Goal: Information Seeking & Learning: Compare options

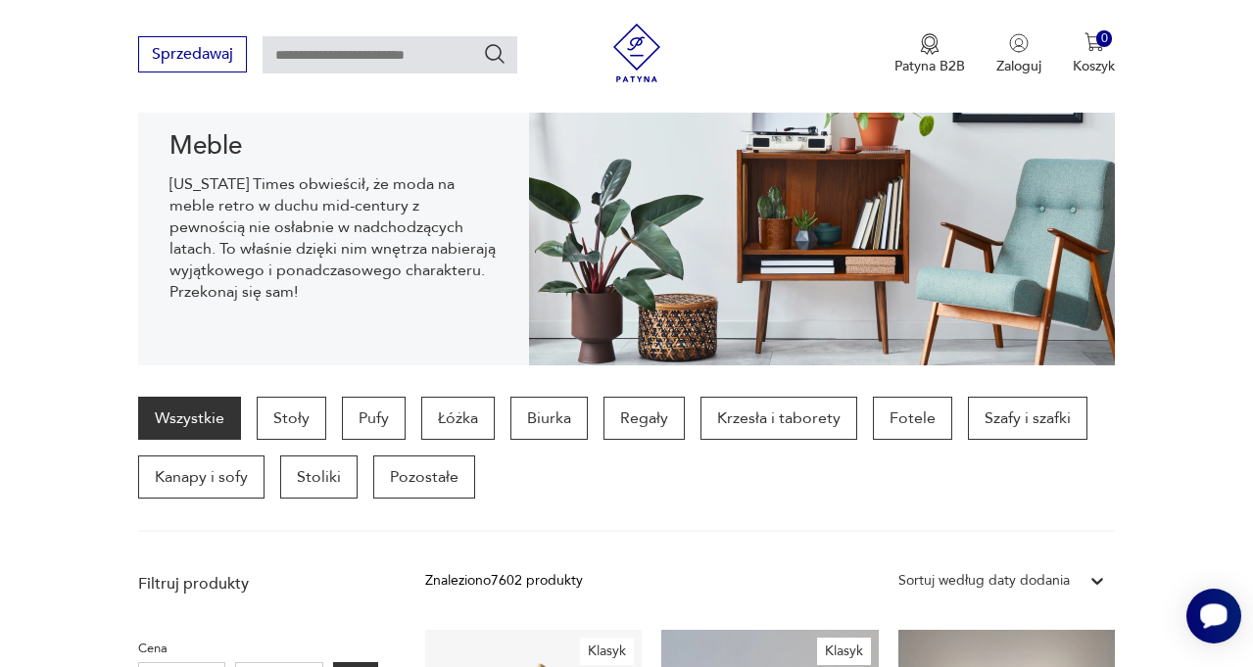
scroll to position [264, 0]
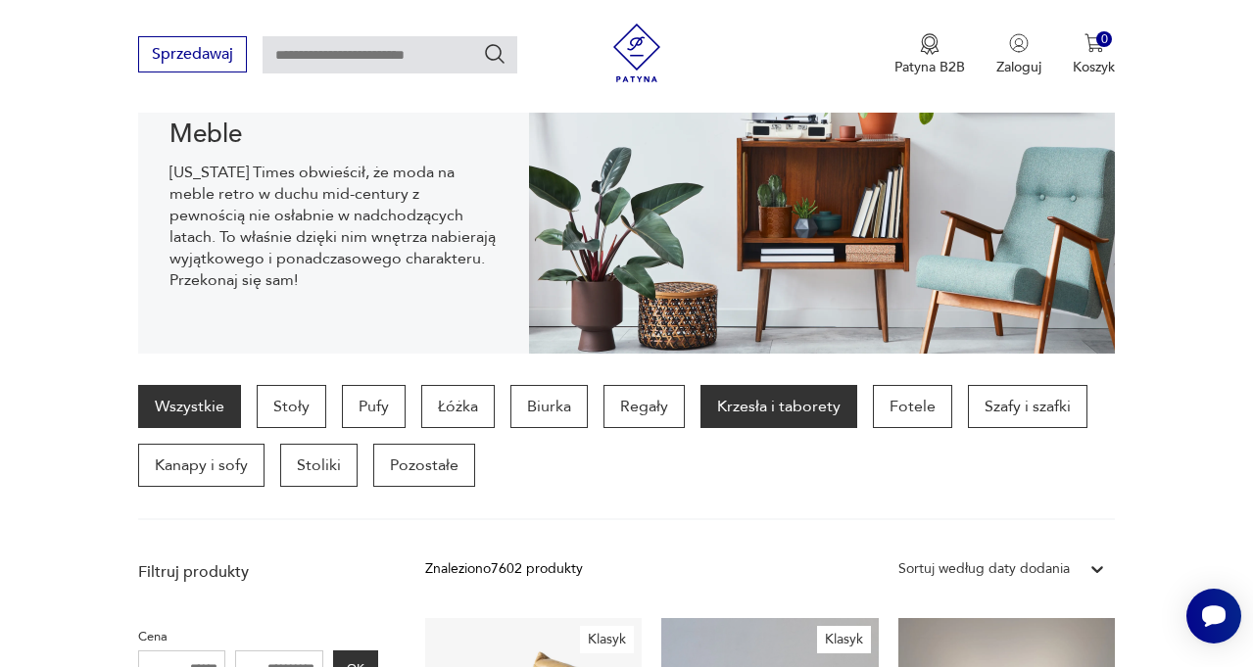
click at [770, 411] on p "Krzesła i taborety" at bounding box center [779, 406] width 157 height 43
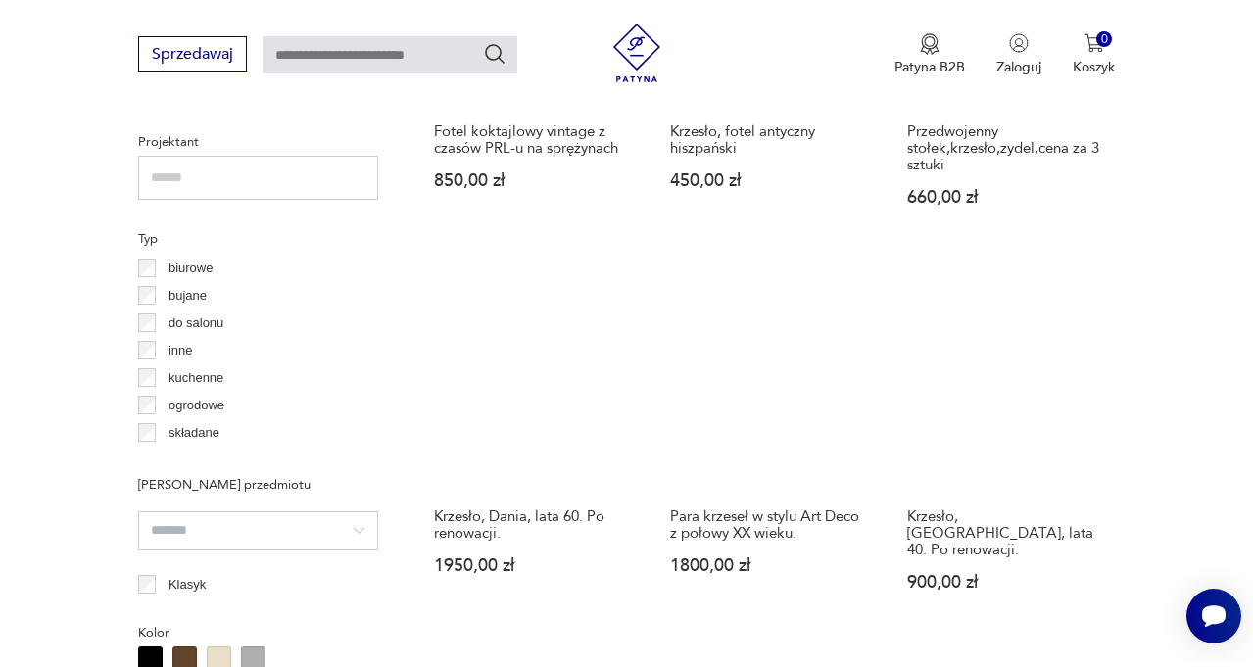
scroll to position [1378, 0]
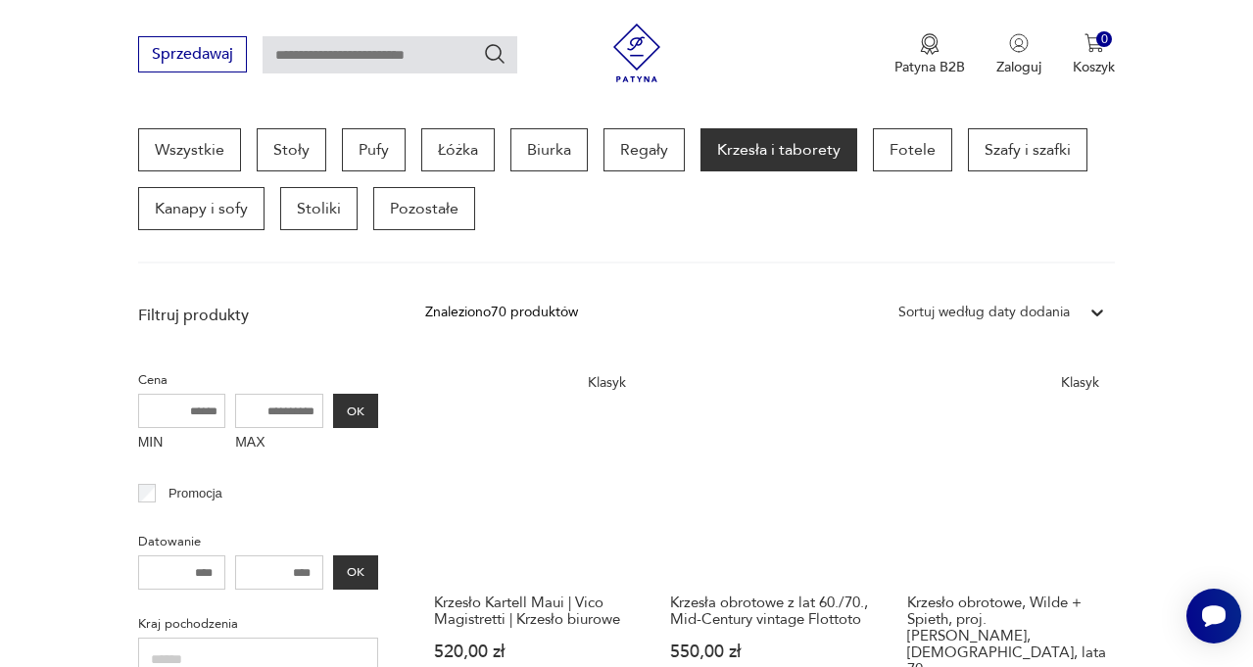
scroll to position [1103, 0]
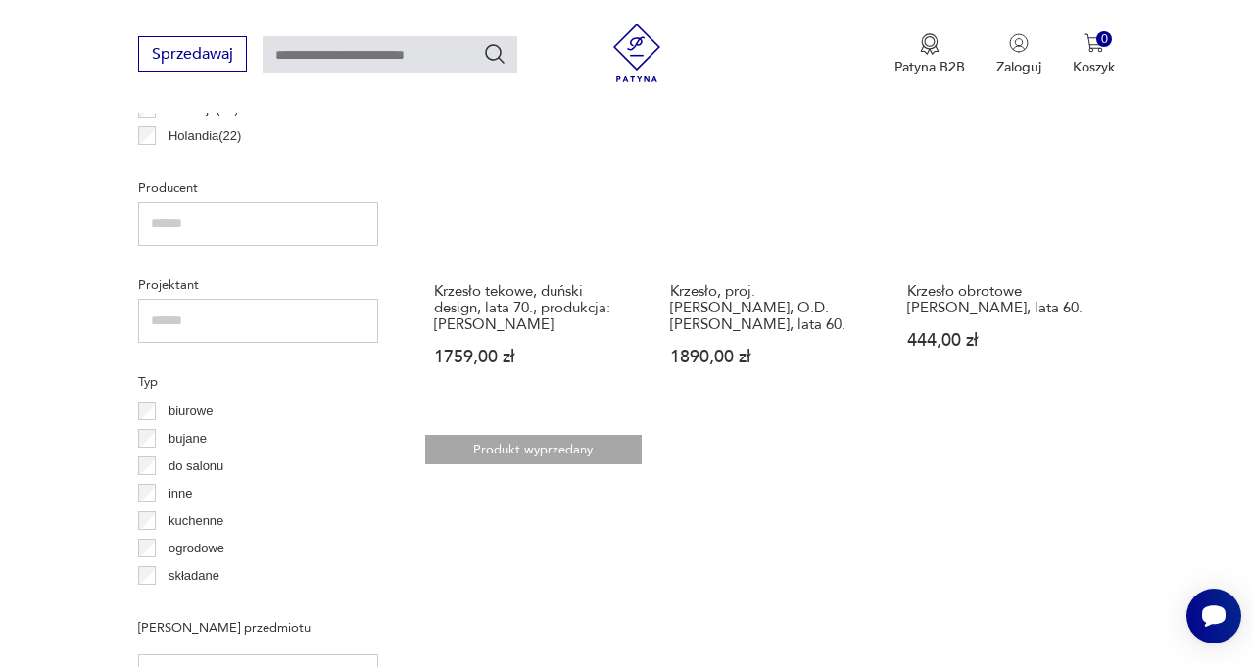
scroll to position [1254, 0]
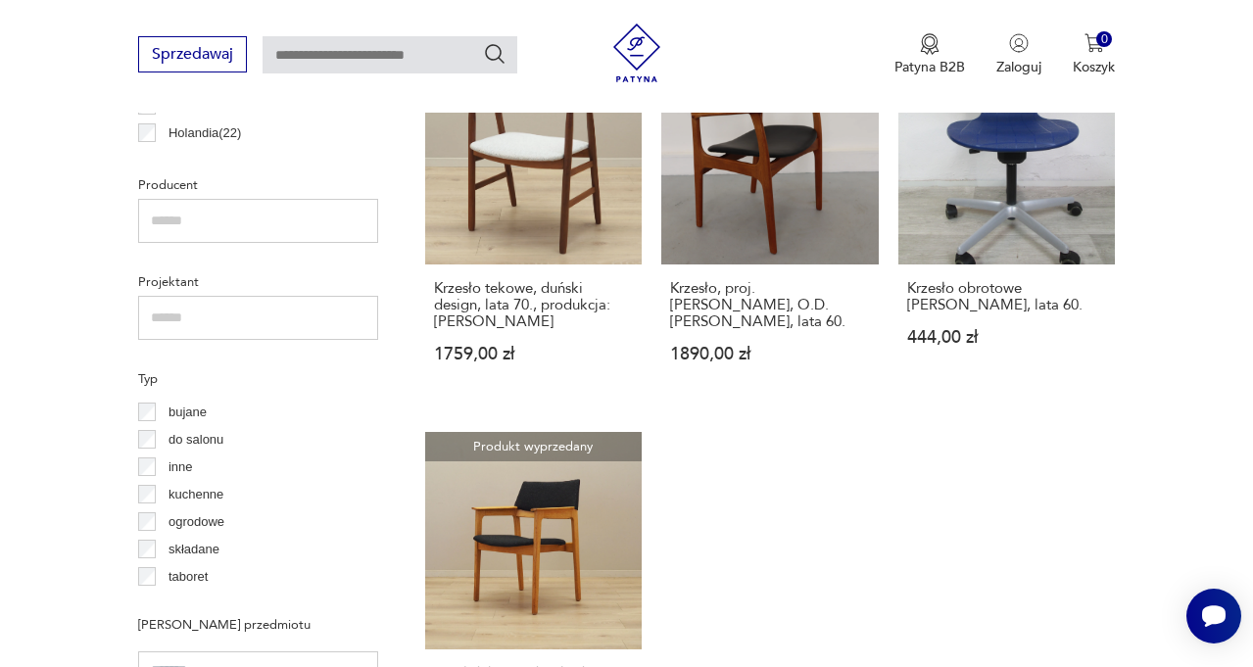
scroll to position [1265, 0]
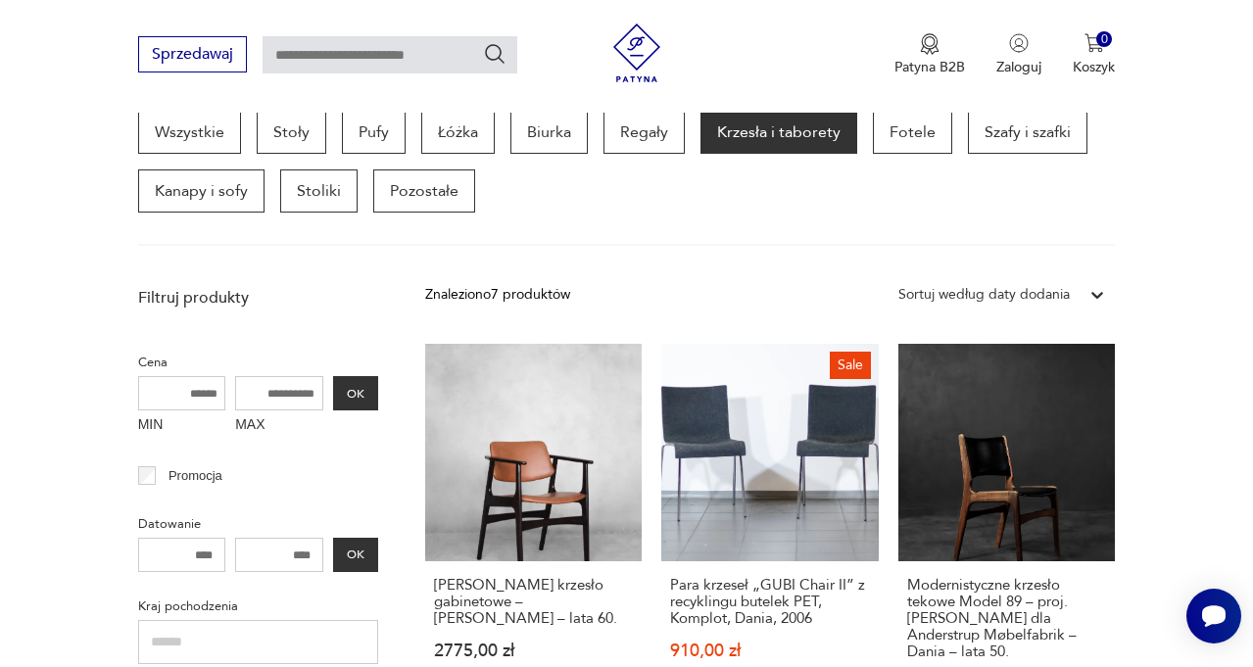
scroll to position [520, 0]
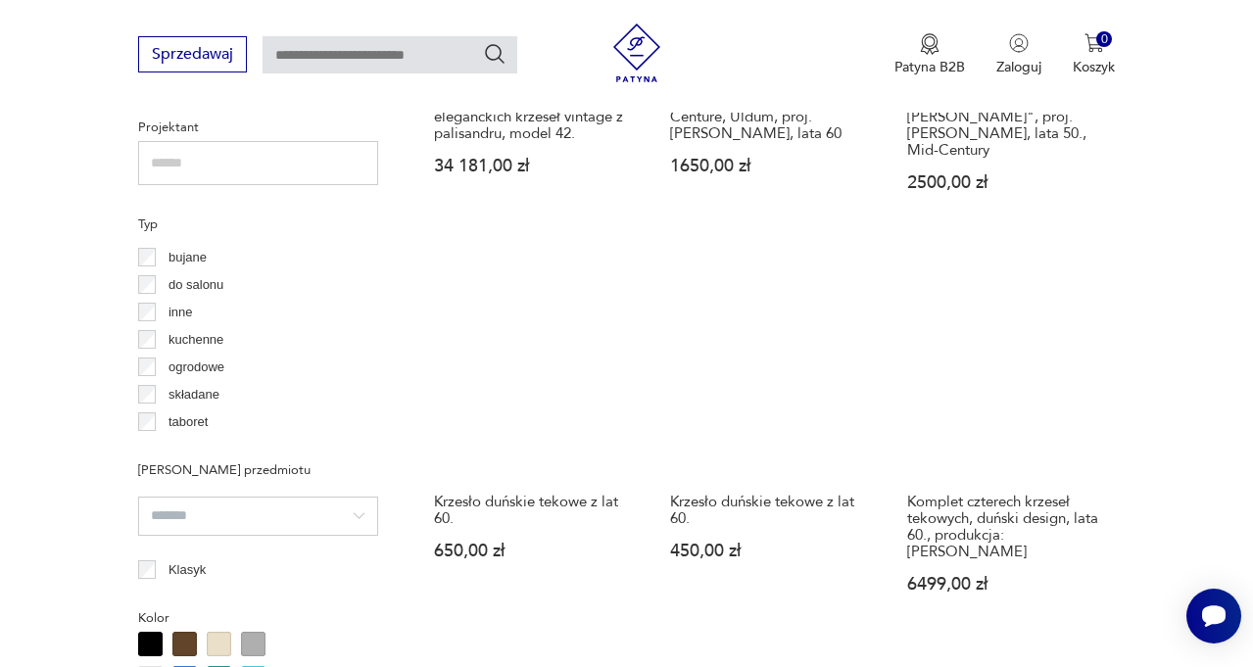
scroll to position [1368, 0]
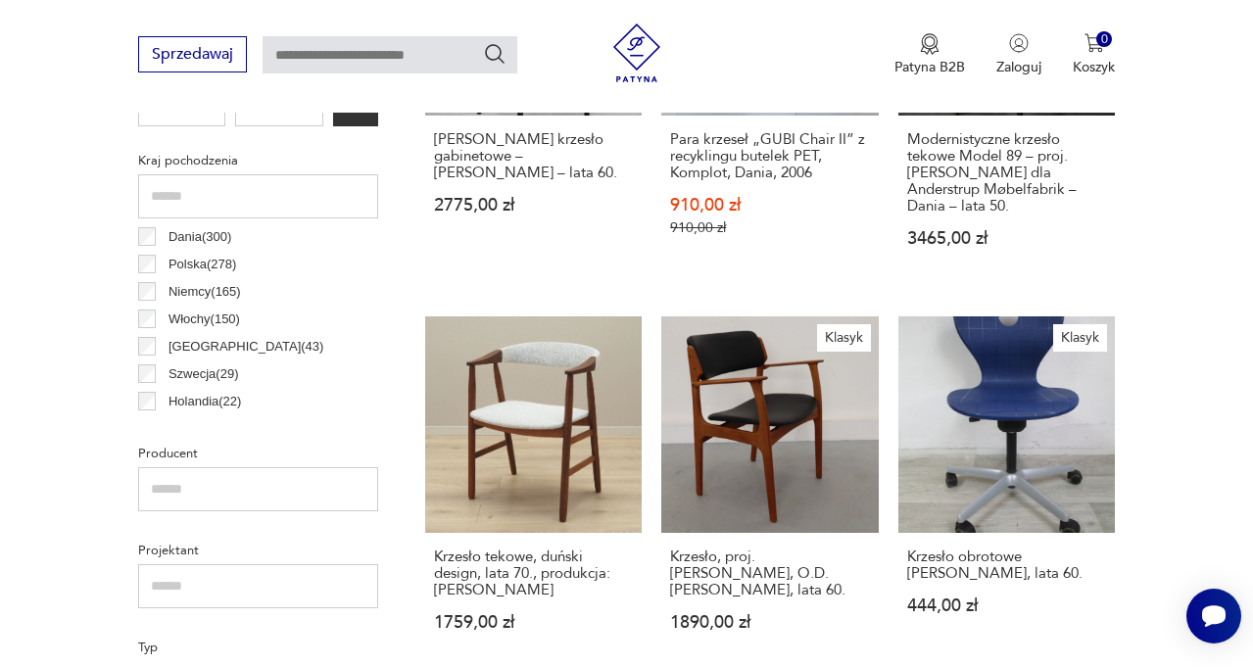
scroll to position [966, 0]
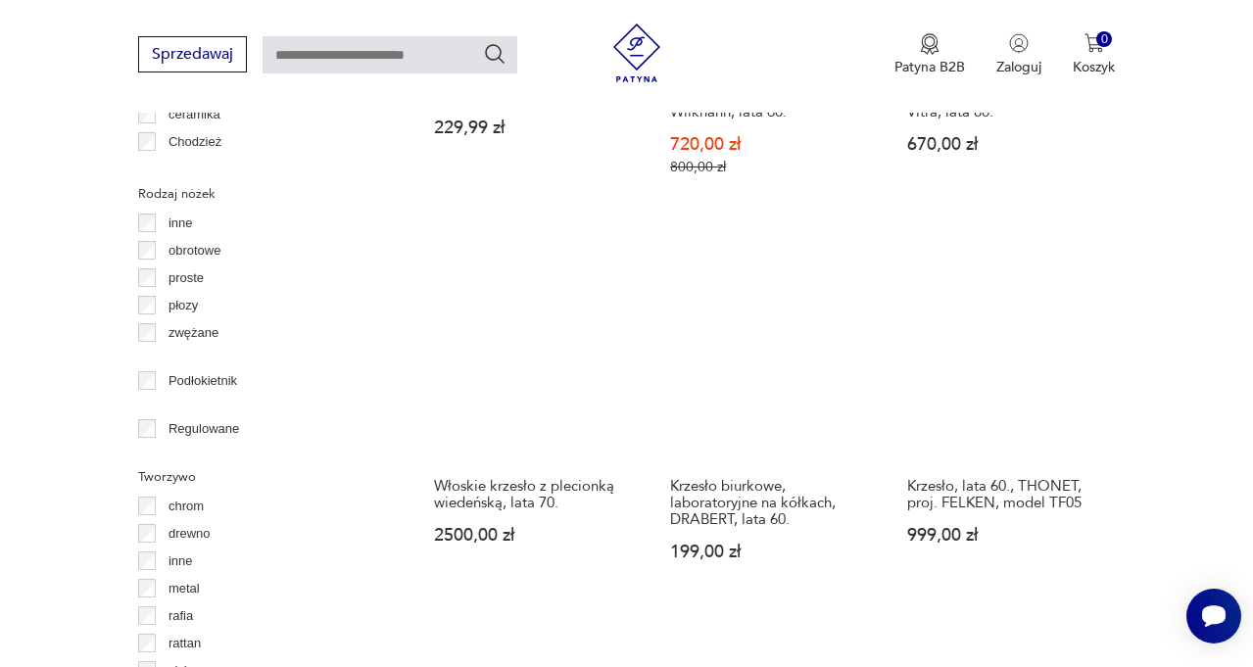
scroll to position [2870, 0]
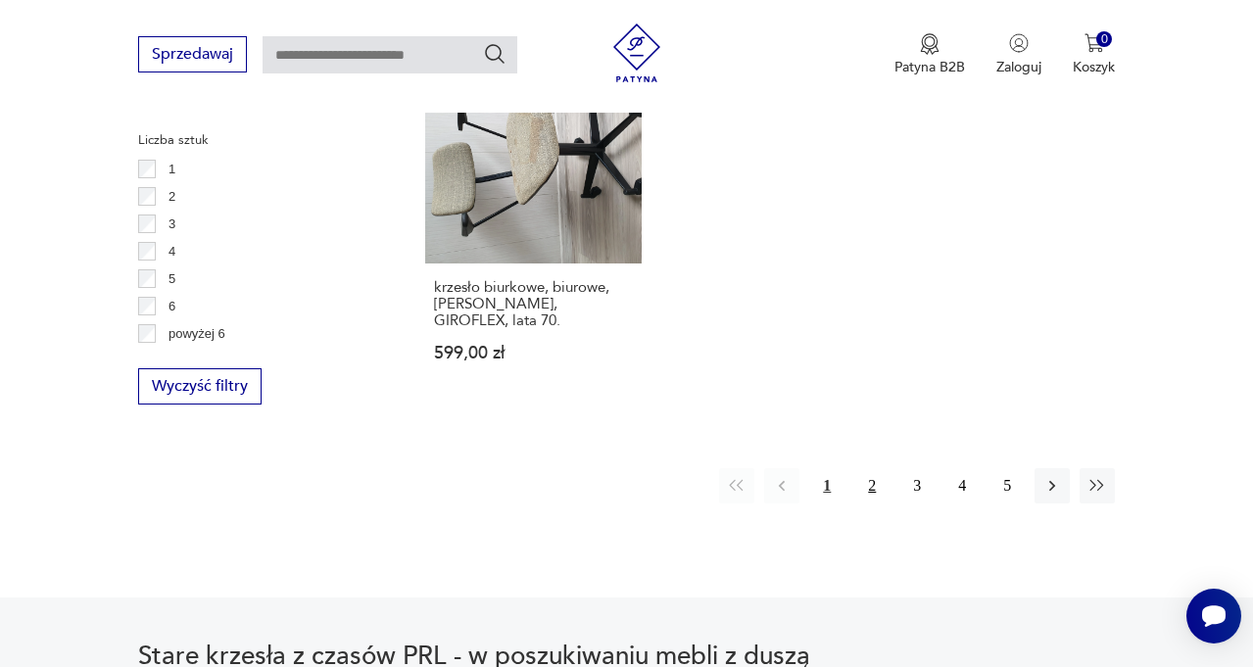
click at [877, 468] on button "2" at bounding box center [871, 485] width 35 height 35
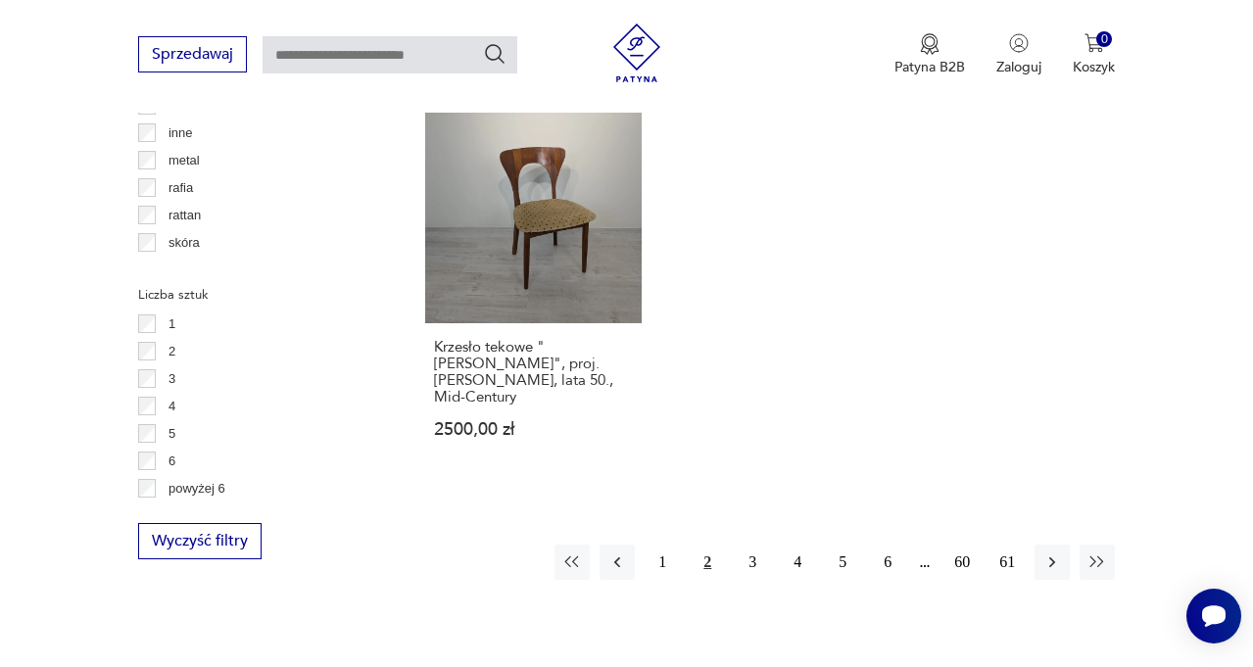
scroll to position [2132, 0]
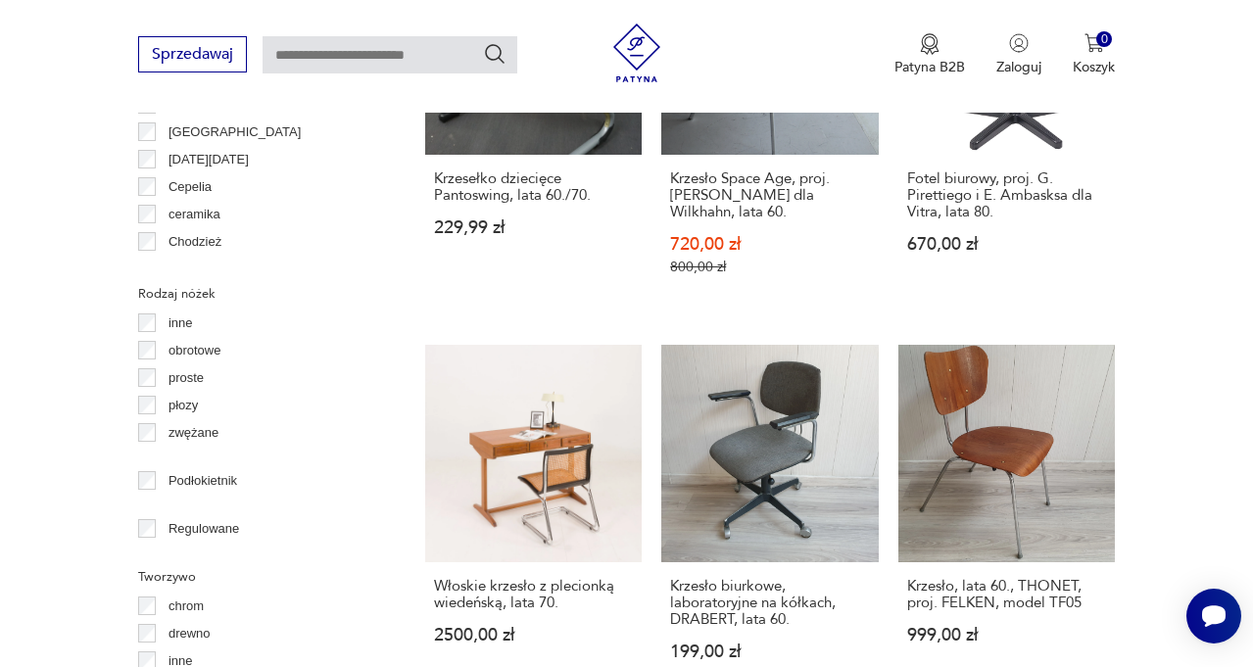
scroll to position [2206, 0]
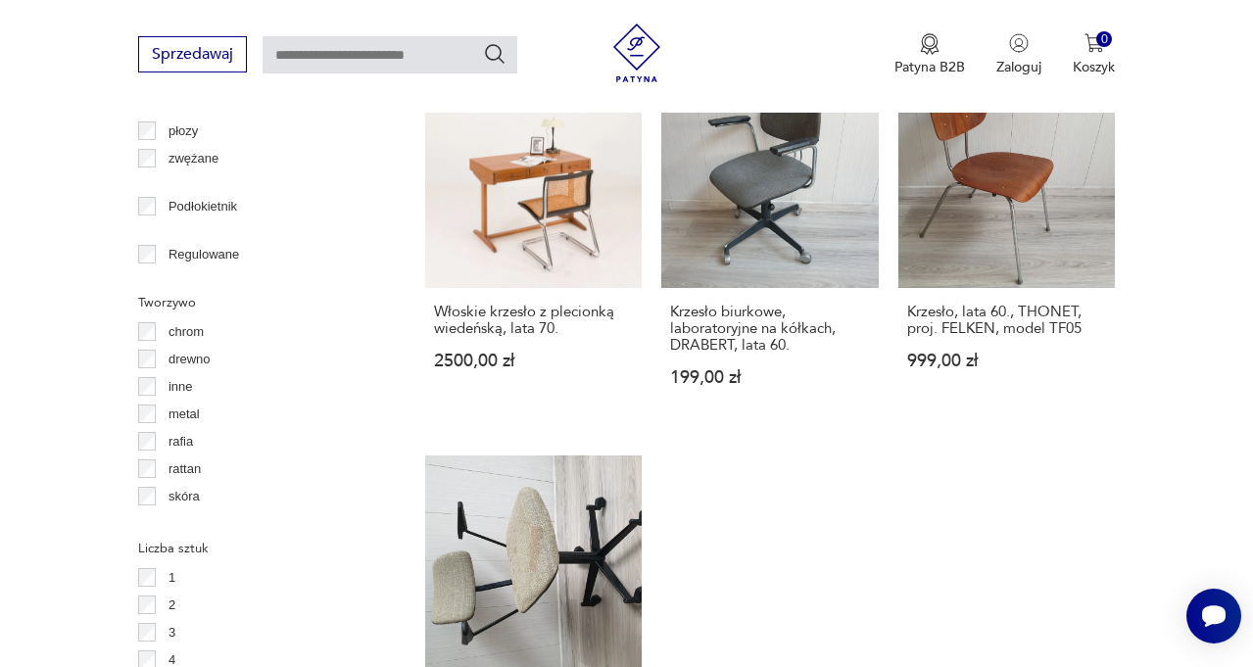
scroll to position [2480, 0]
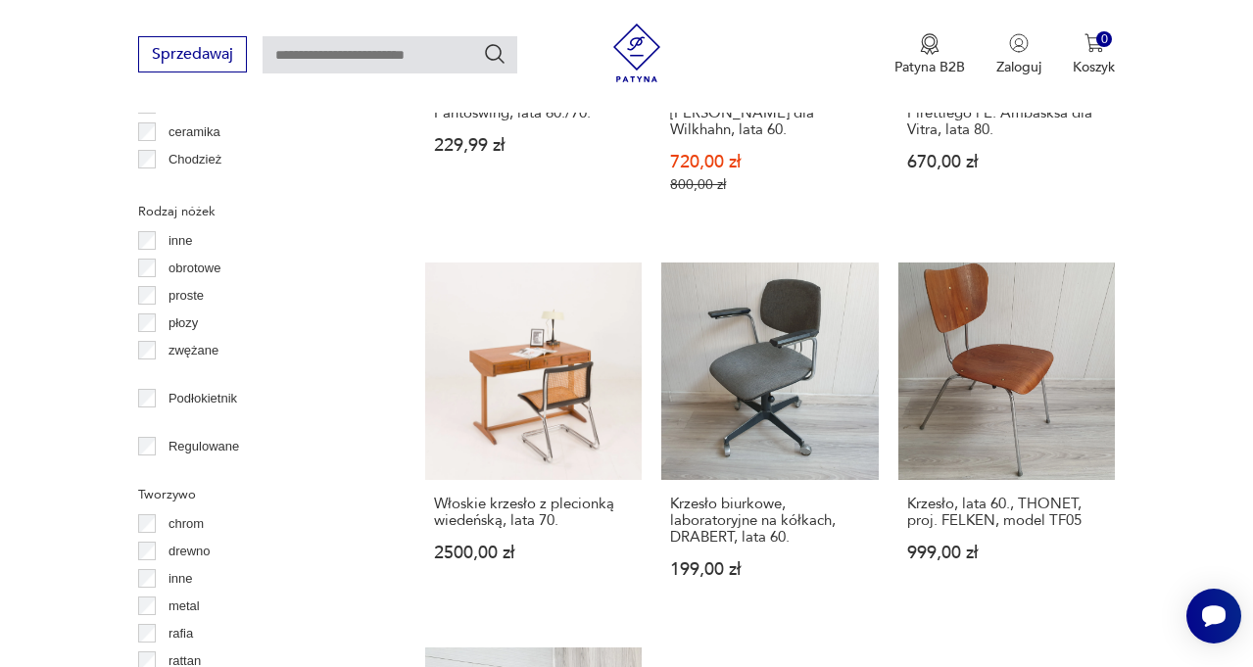
scroll to position [2852, 0]
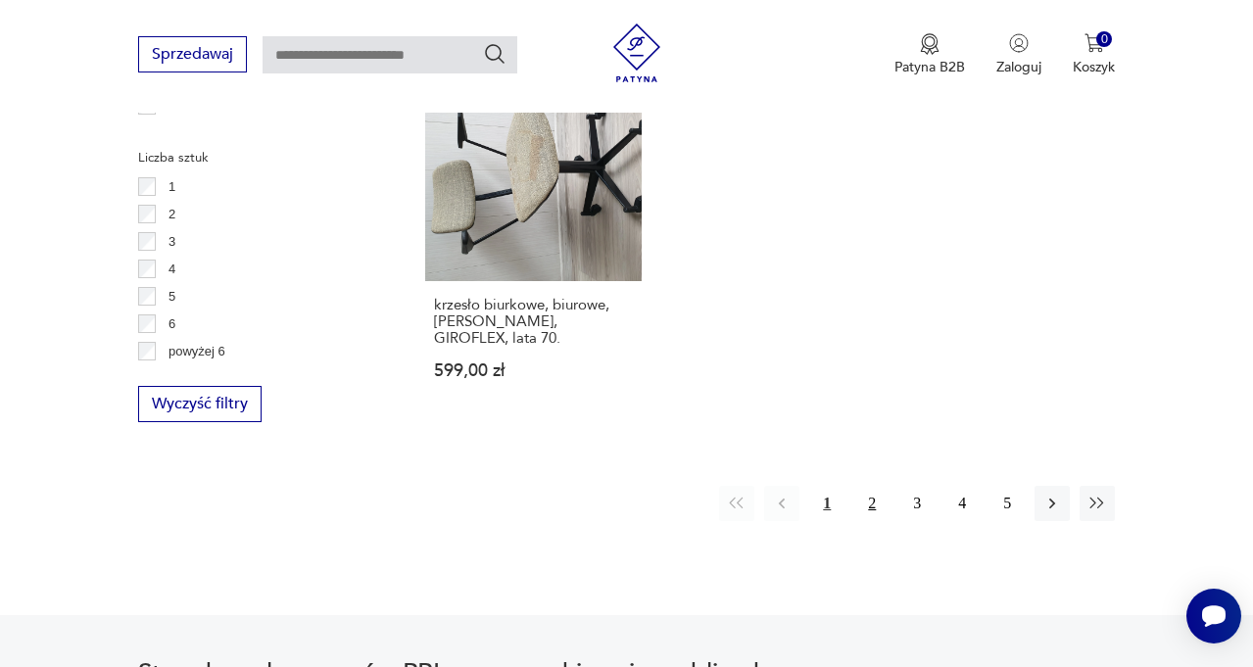
click at [876, 486] on button "2" at bounding box center [871, 503] width 35 height 35
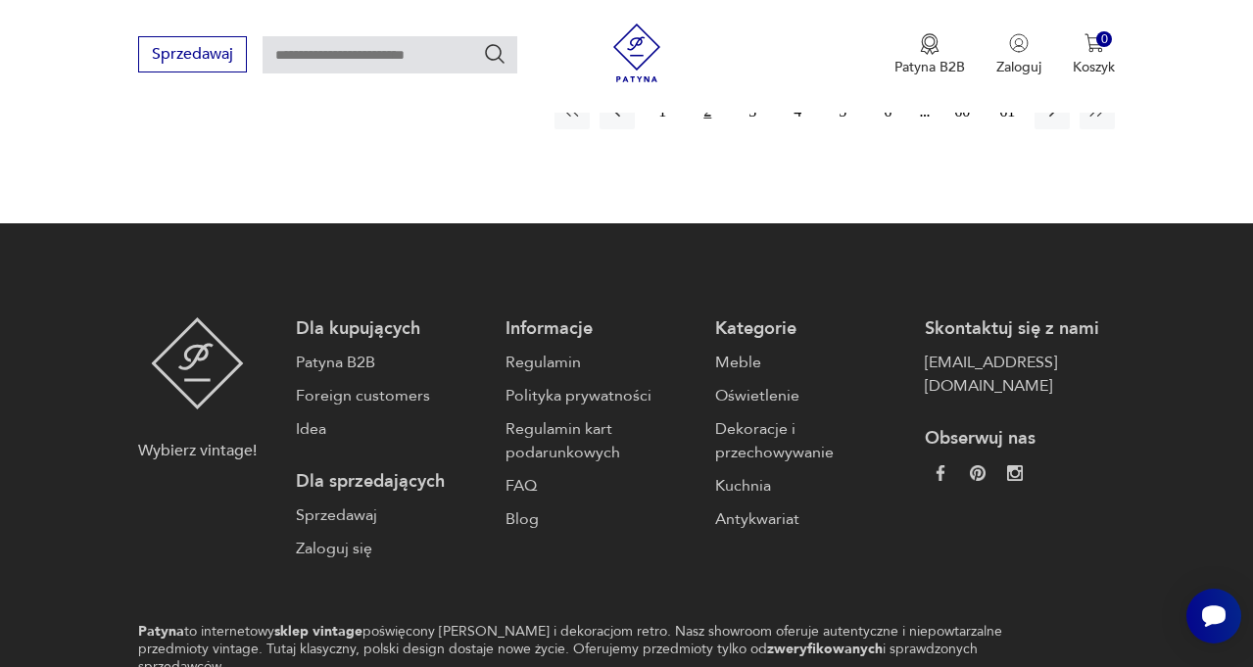
scroll to position [2583, 0]
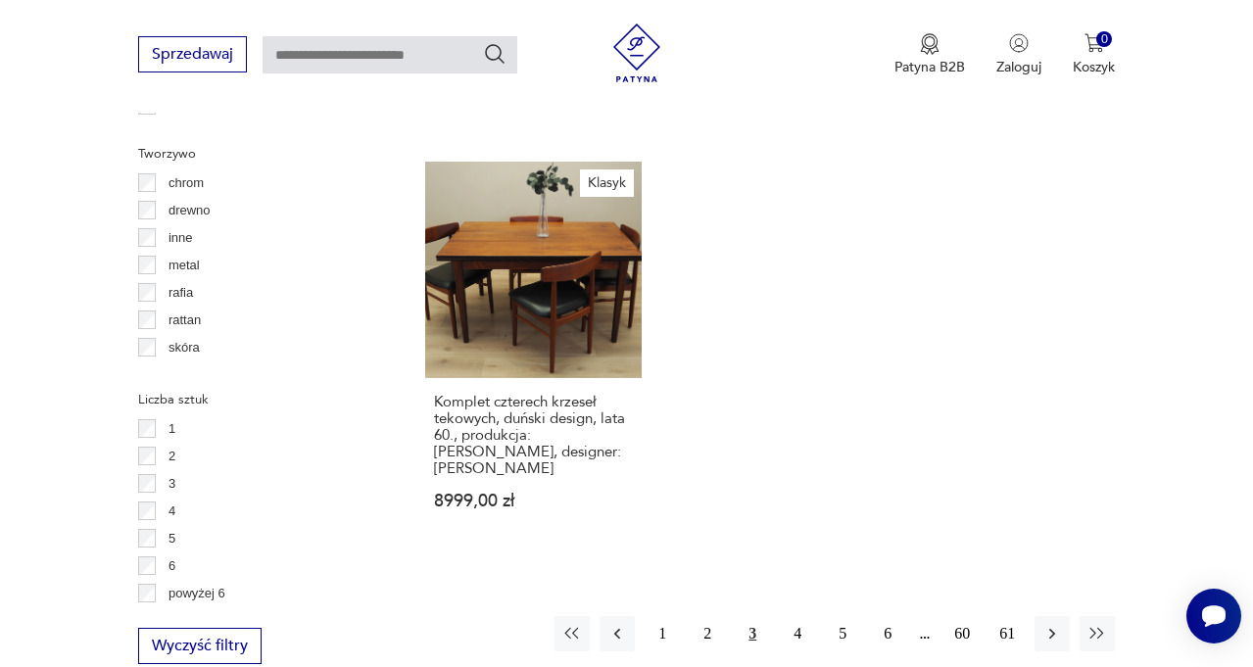
scroll to position [2627, 0]
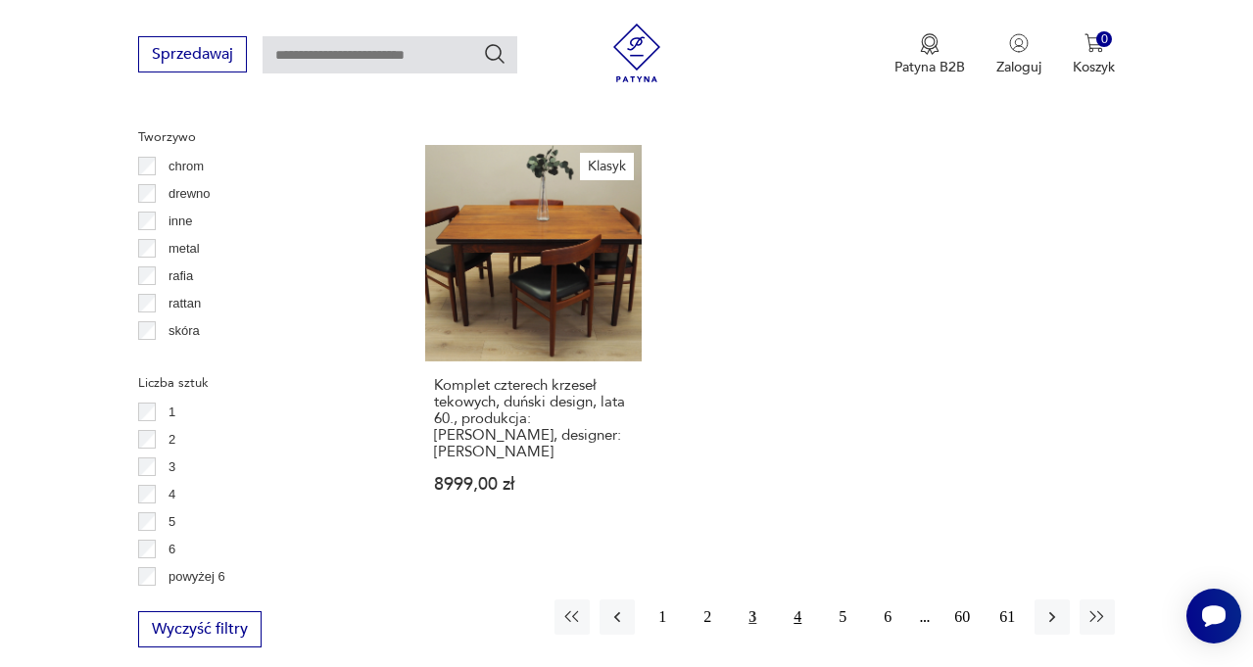
click at [797, 600] on button "4" at bounding box center [797, 617] width 35 height 35
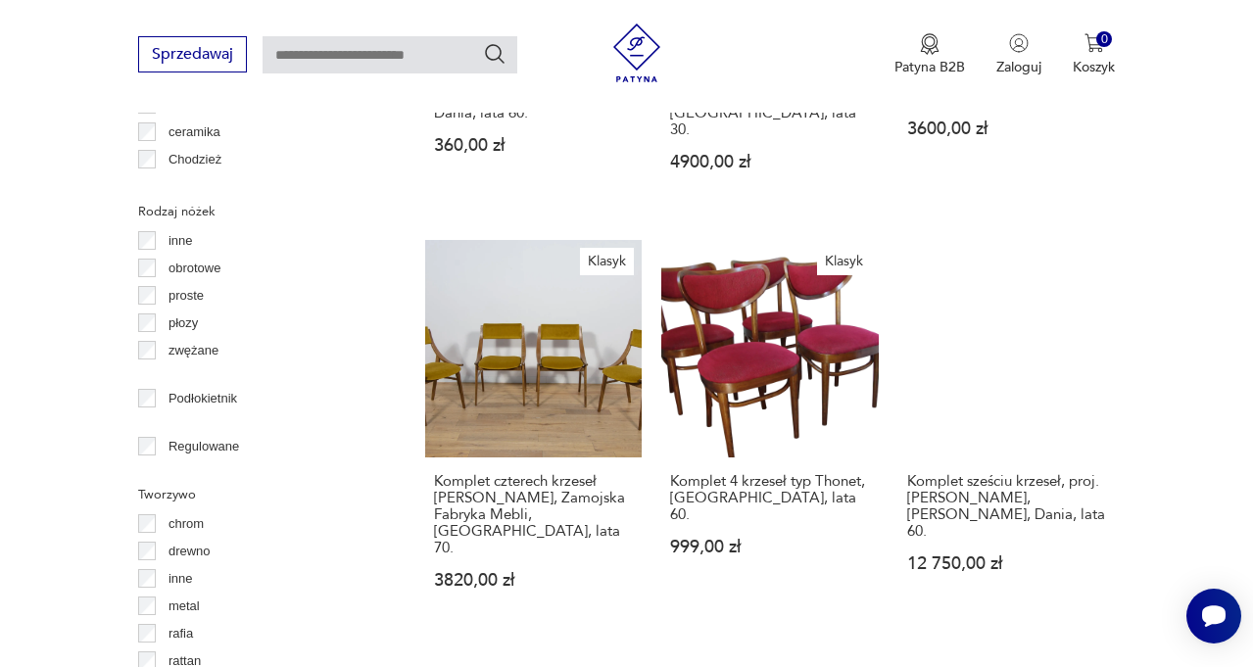
scroll to position [2852, 0]
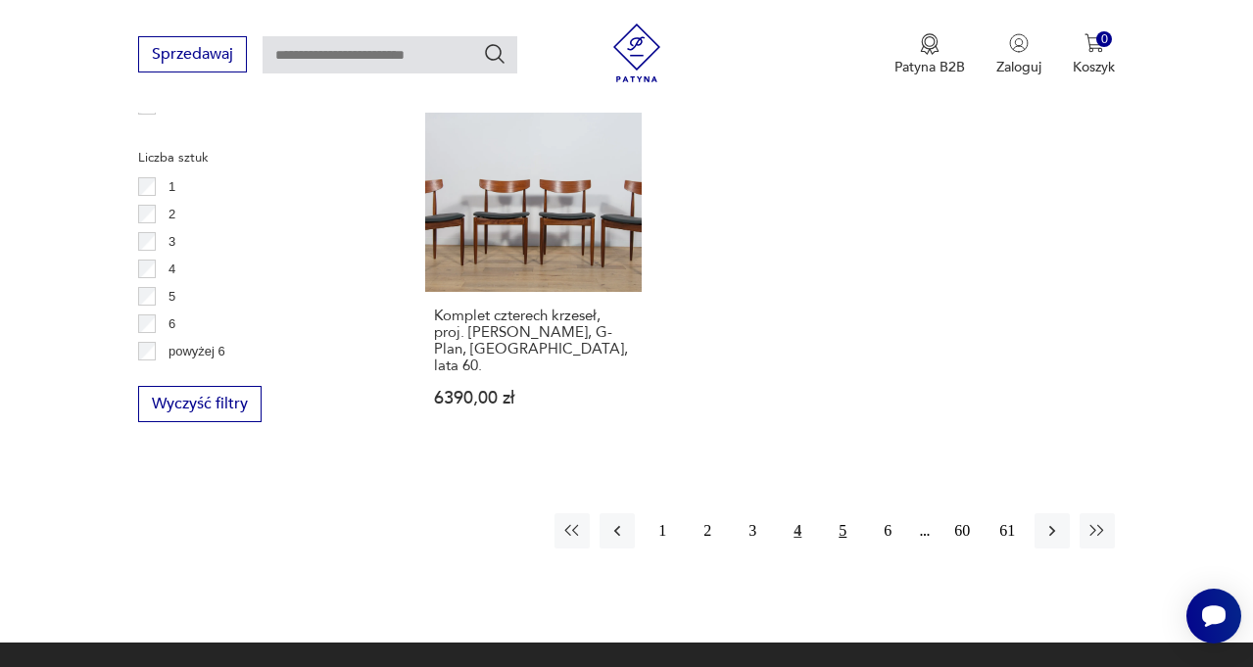
click at [845, 513] on button "5" at bounding box center [842, 530] width 35 height 35
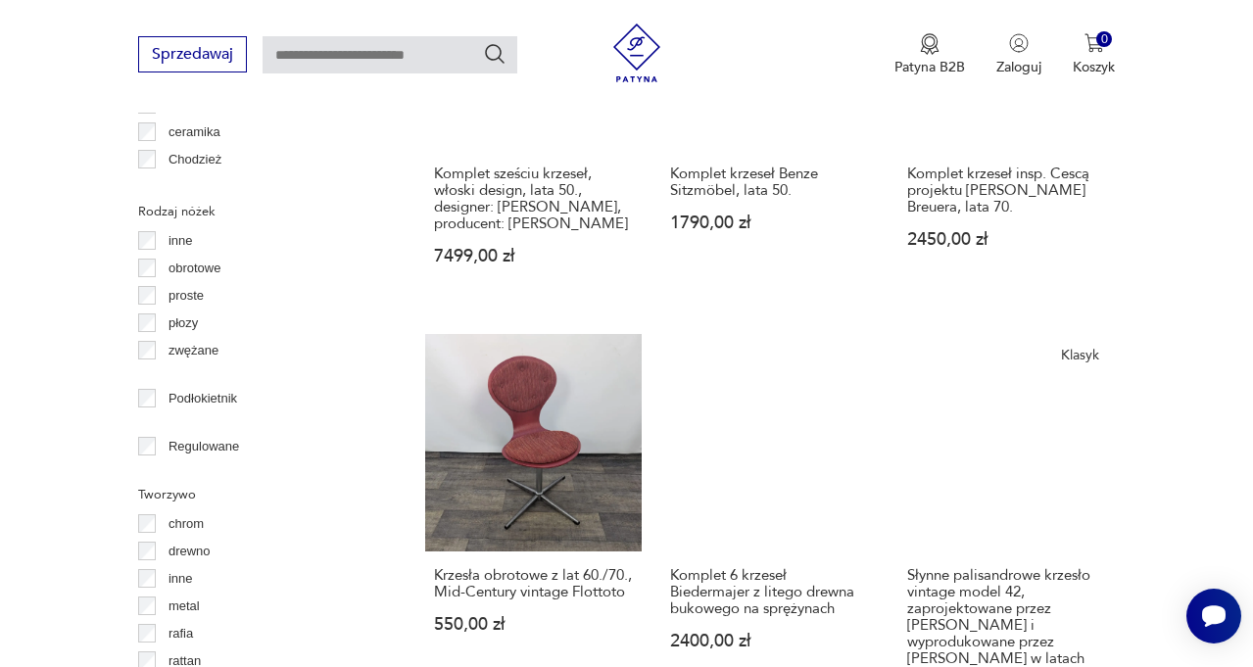
scroll to position [2852, 0]
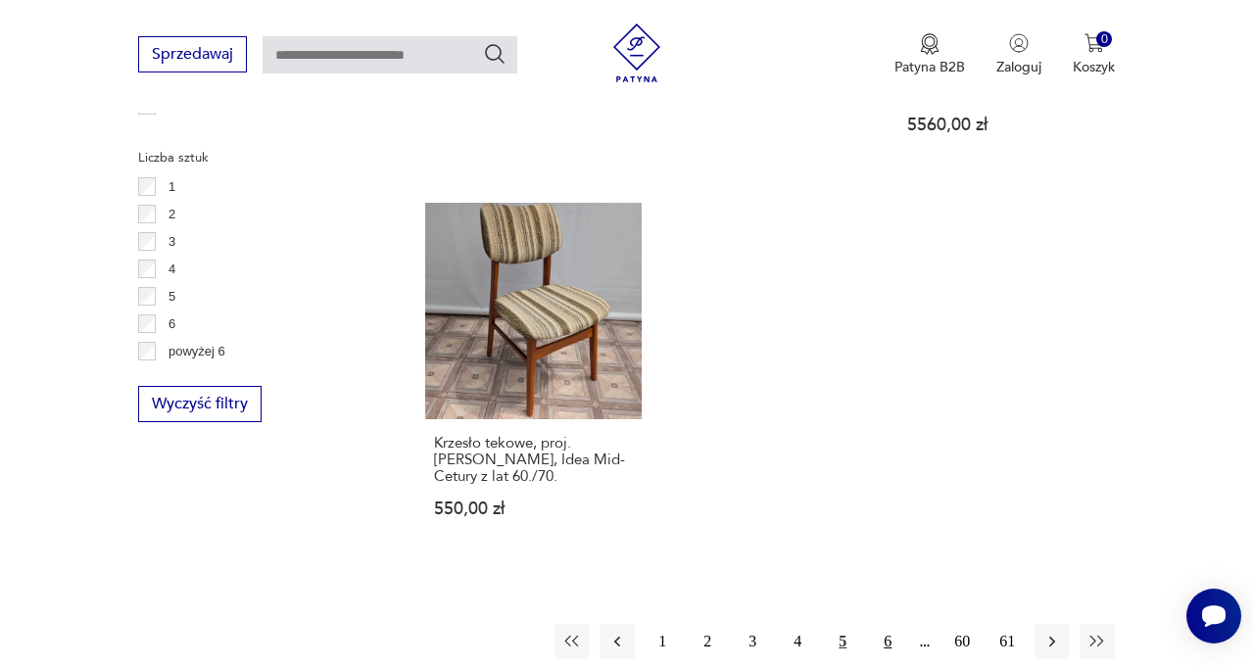
click at [895, 624] on button "6" at bounding box center [887, 641] width 35 height 35
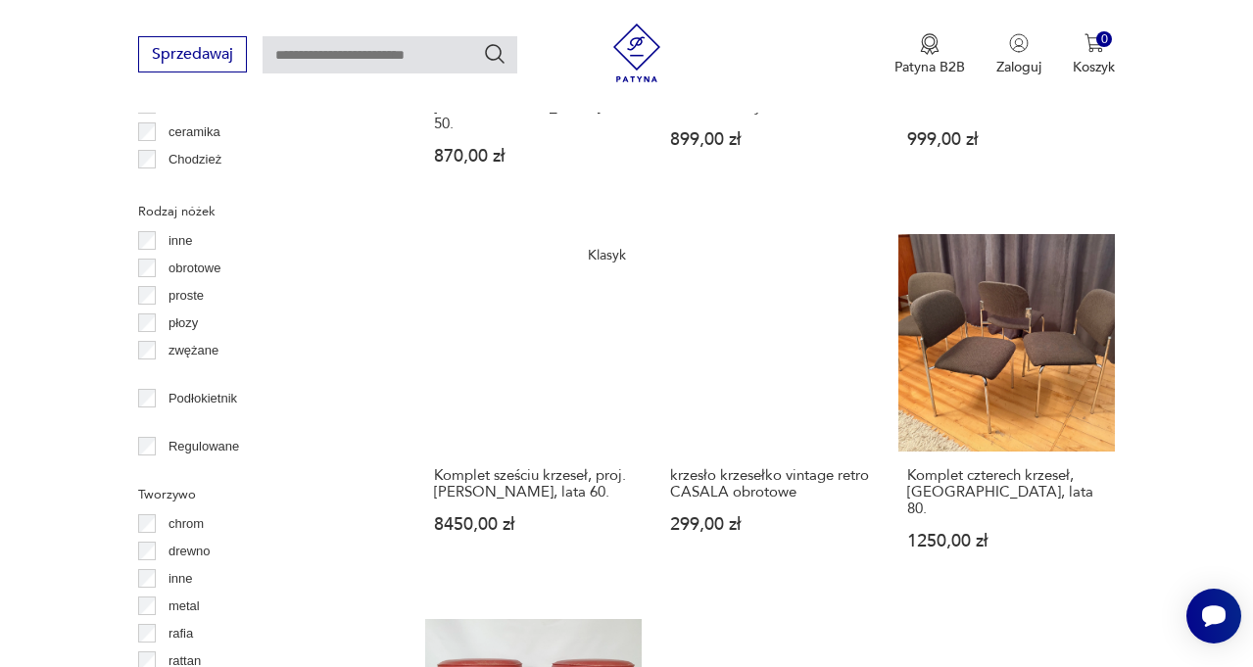
scroll to position [2852, 0]
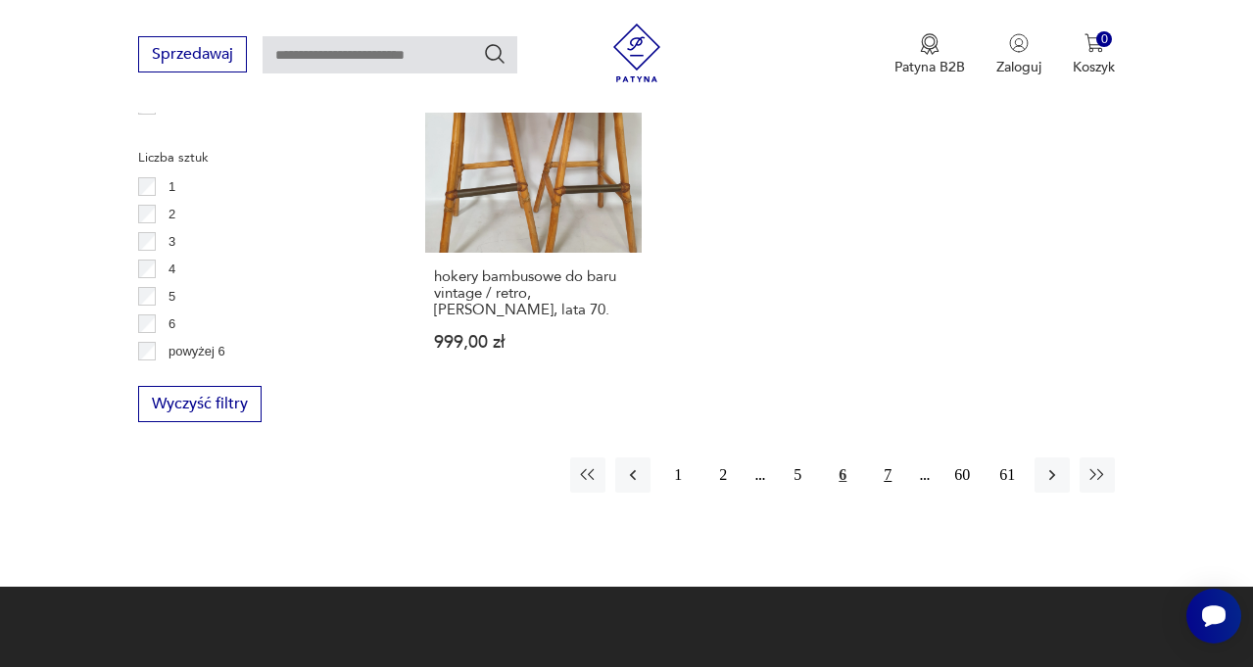
click at [896, 458] on button "7" at bounding box center [887, 475] width 35 height 35
click at [896, 458] on button "8" at bounding box center [887, 475] width 35 height 35
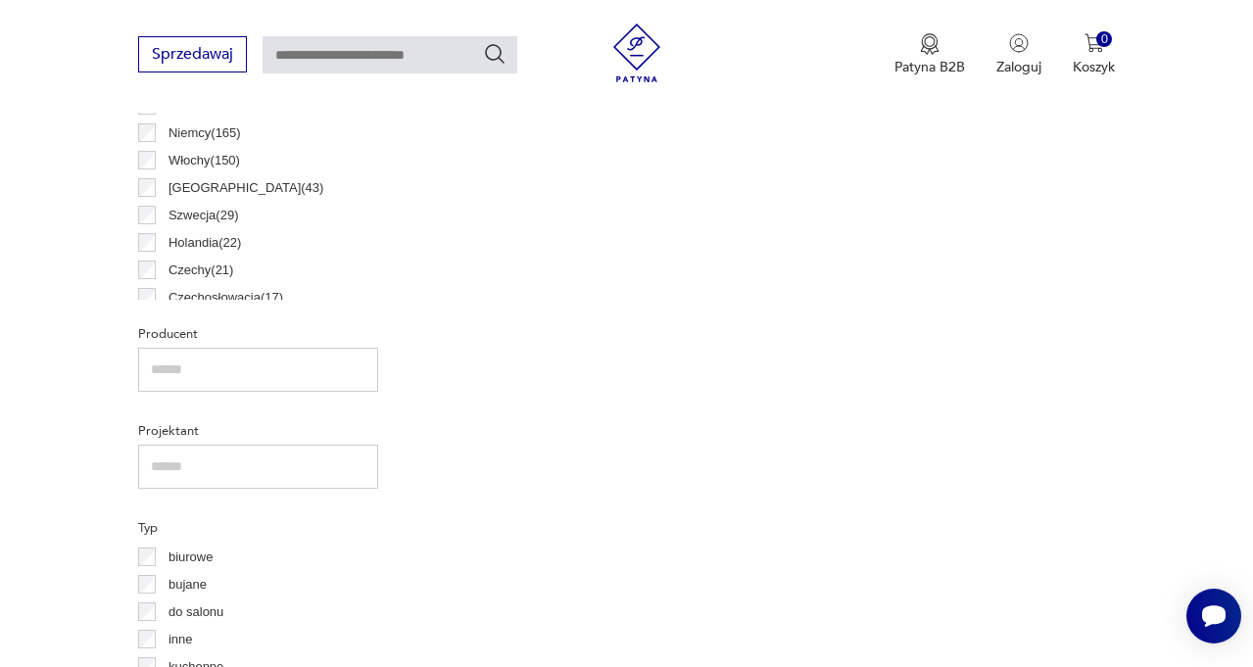
scroll to position [1686, 0]
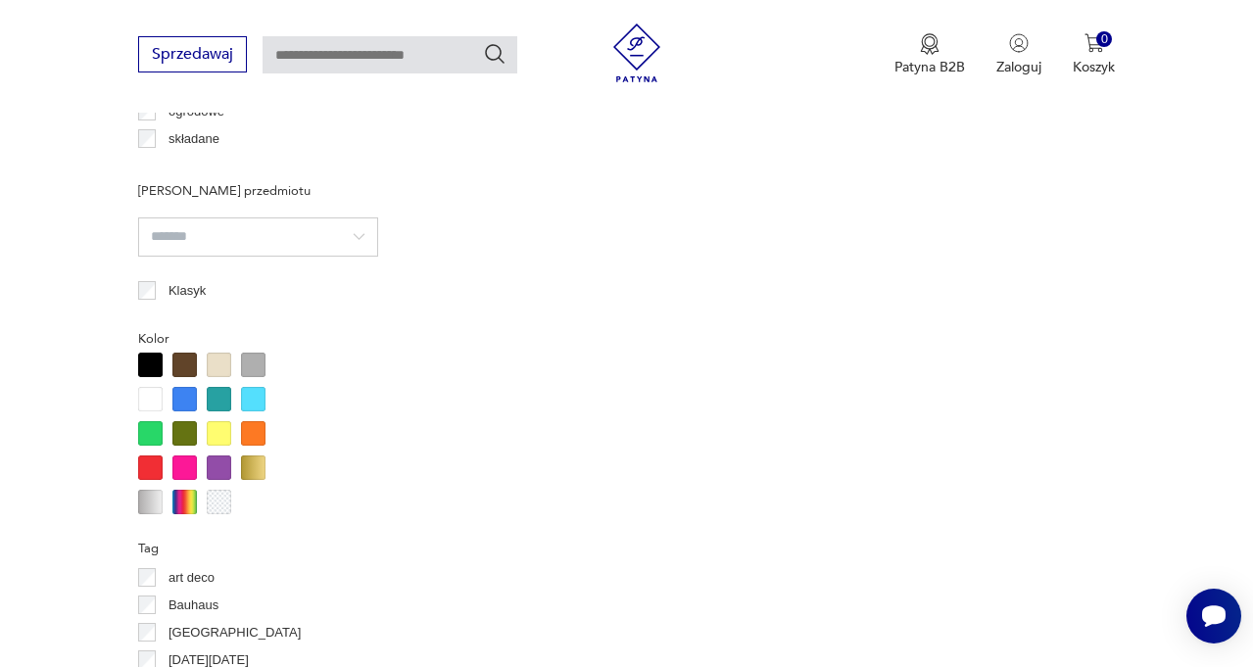
click at [251, 364] on div at bounding box center [253, 365] width 24 height 24
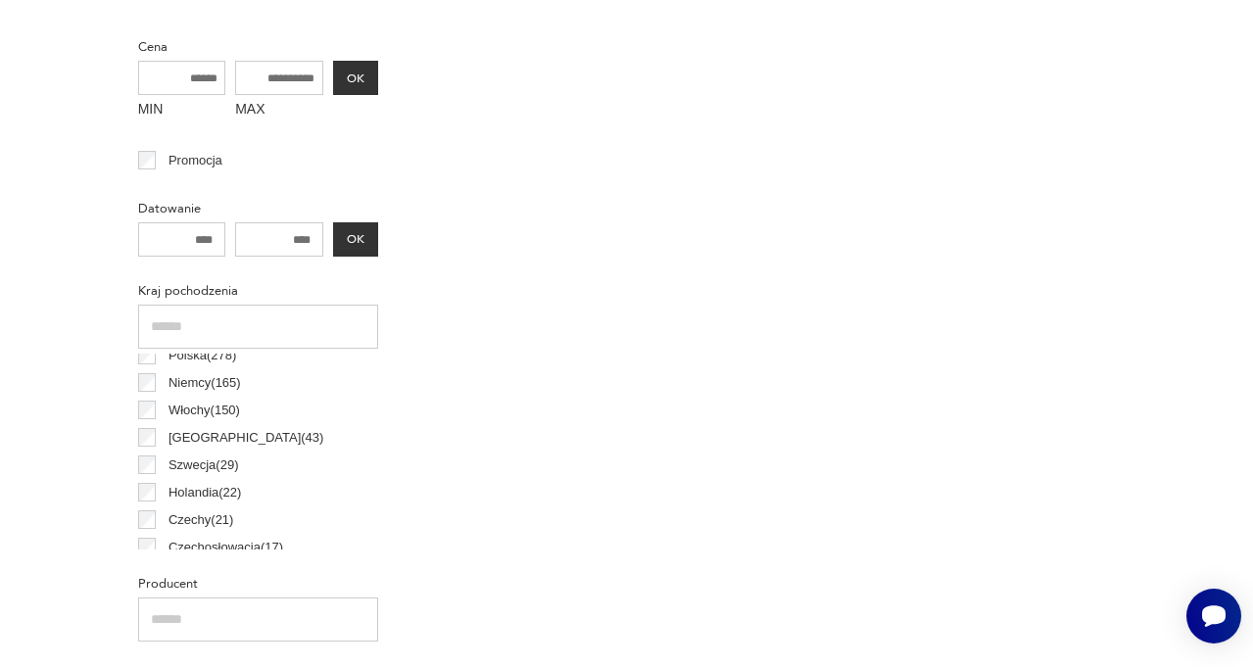
scroll to position [104, 0]
